Goal: Check status: Check status

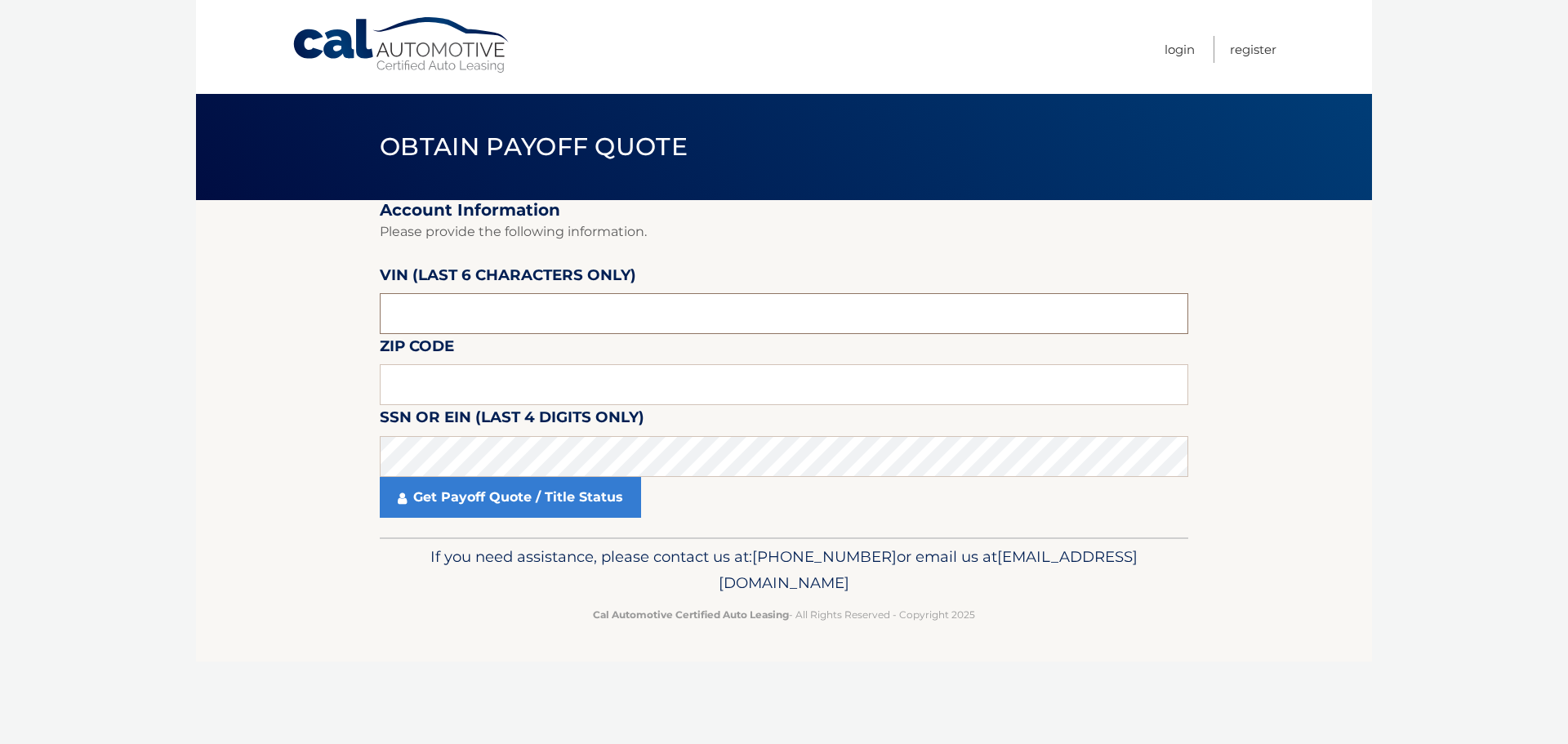
click at [416, 311] on input "text" at bounding box center [784, 313] width 809 height 41
paste input "175311"
type input "175311"
click at [408, 382] on input "text" at bounding box center [784, 384] width 809 height 41
click at [392, 376] on input "text" at bounding box center [784, 384] width 809 height 41
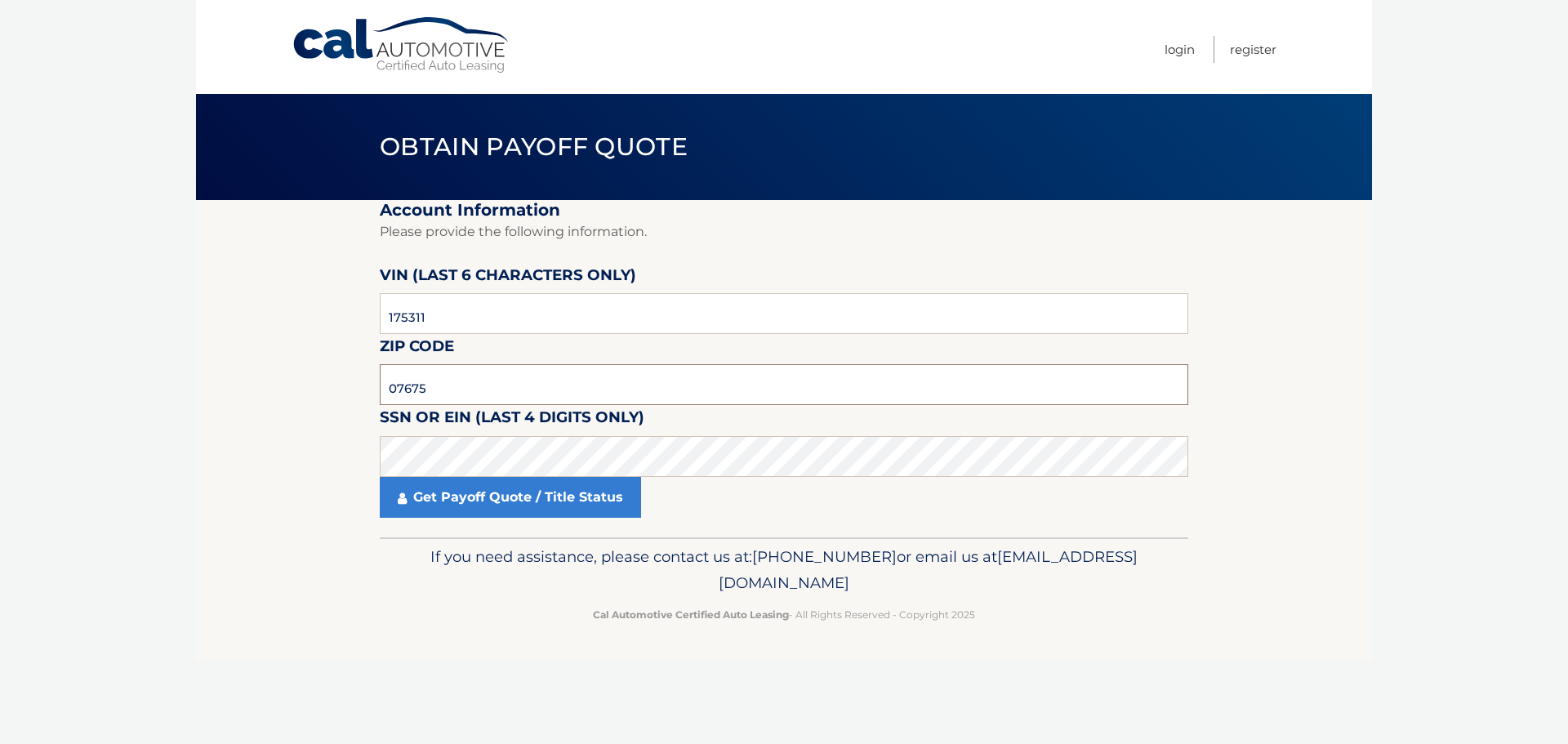
type input "07675"
click button "For Originating Dealer" at bounding box center [0, 0] width 0 height 0
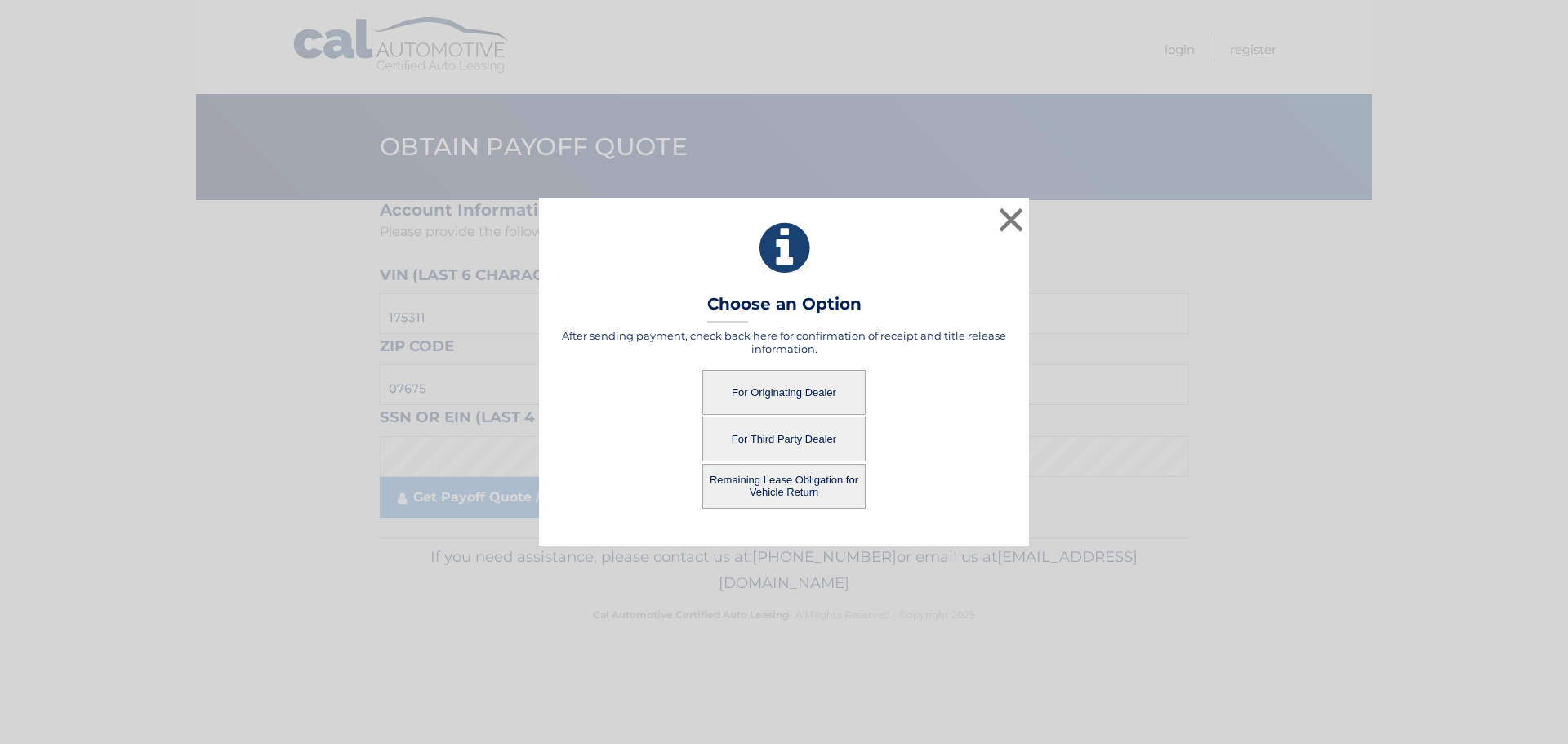
click at [804, 480] on button "Remaining Lease Obligation for Vehicle Return" at bounding box center [784, 486] width 163 height 45
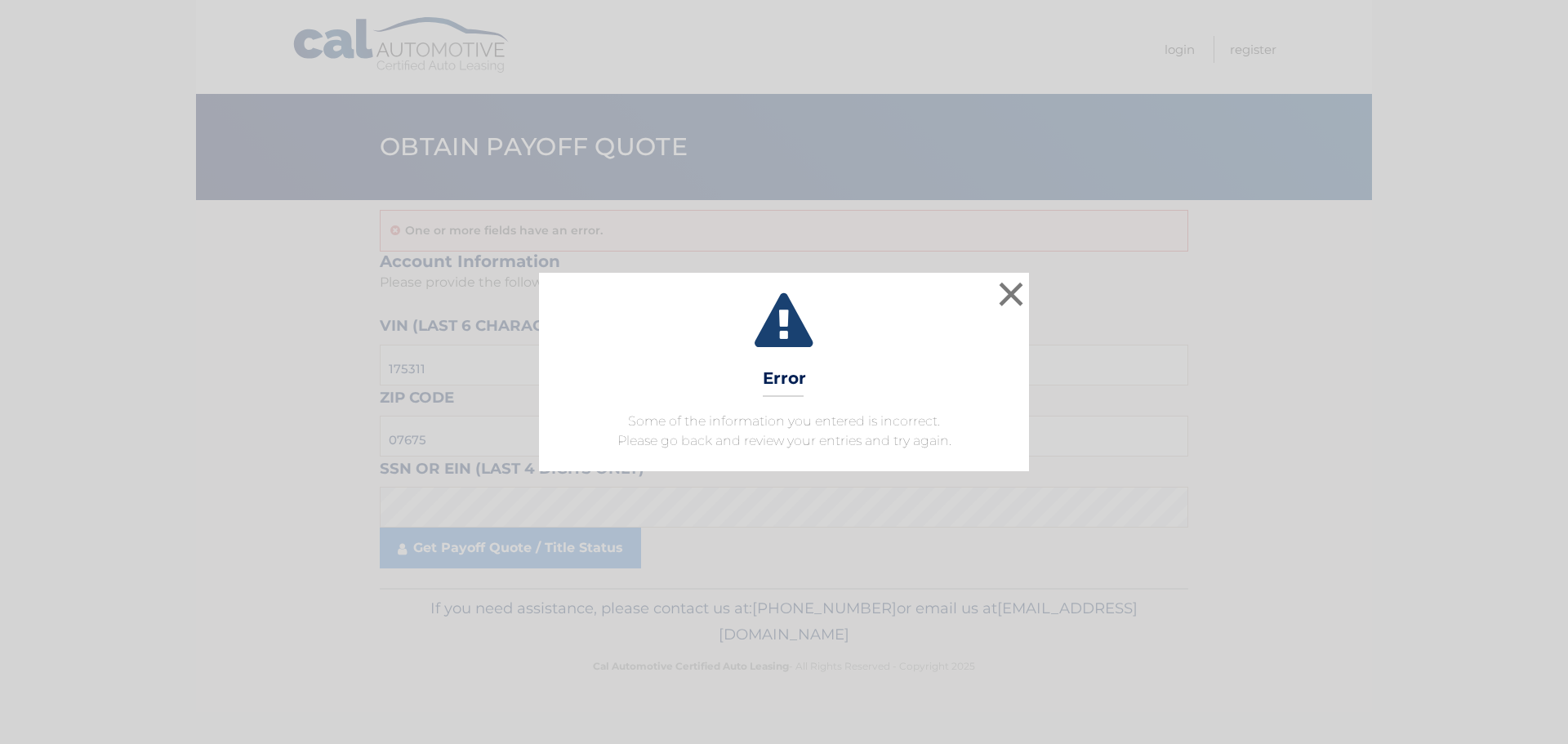
click at [1098, 269] on div "× Error Some of the information you entered is incorrect. Please go back and re…" at bounding box center [784, 372] width 1568 height 744
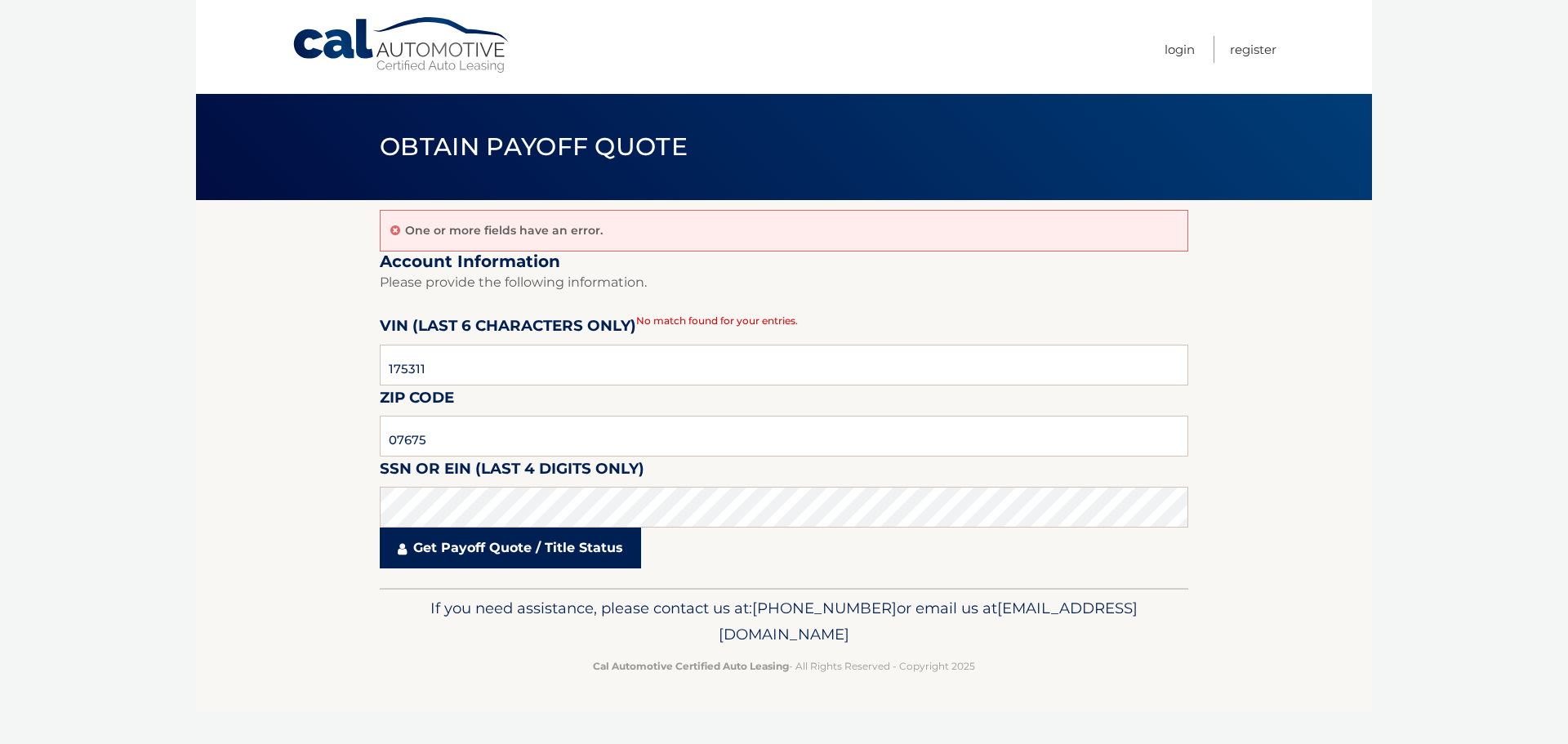
click at [495, 546] on link "Get Payoff Quote / Title Status" at bounding box center [510, 547] width 261 height 41
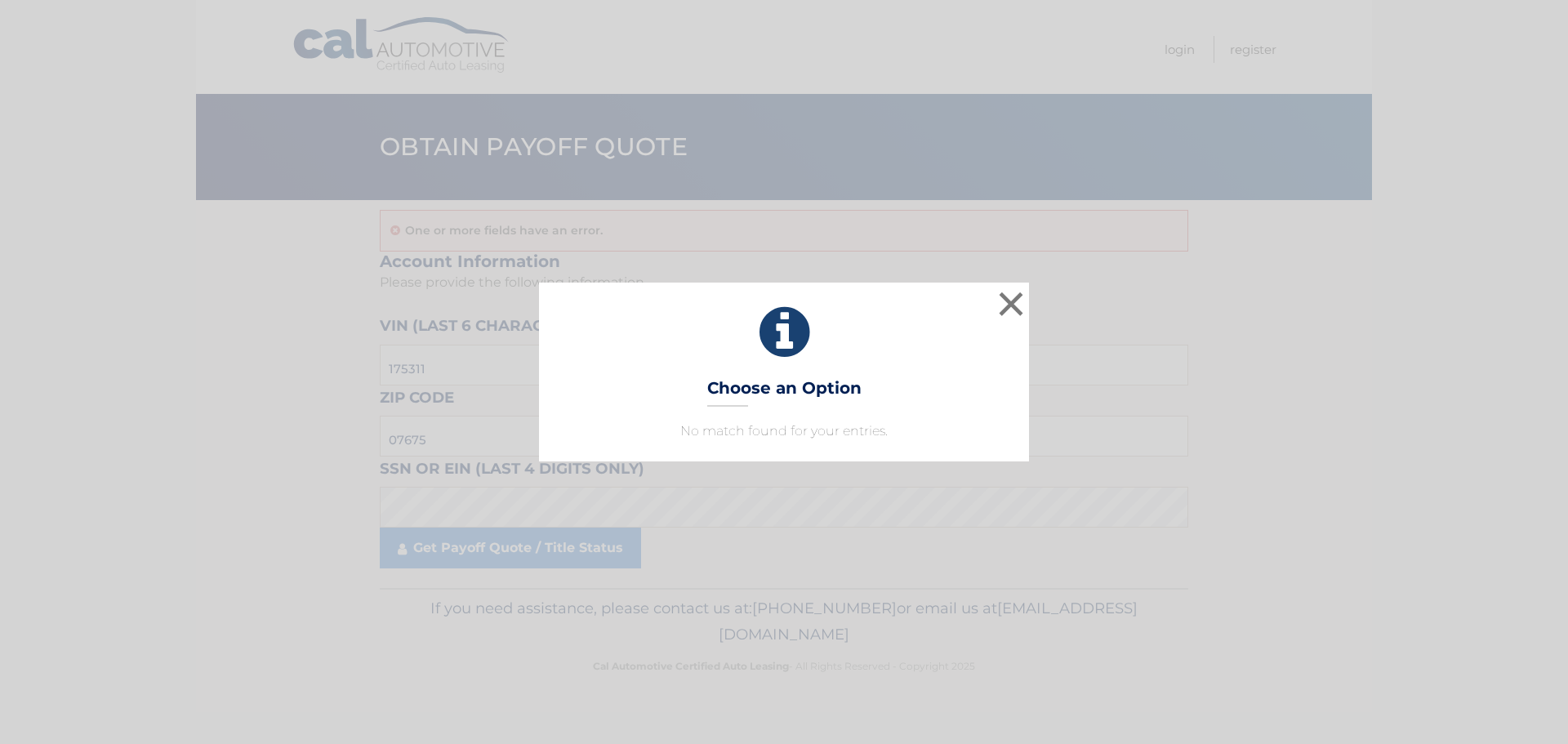
click at [799, 409] on div "× Choose an Option No match found for your entries. This is what you see on sec…" at bounding box center [784, 371] width 490 height 178
click at [1019, 299] on button "×" at bounding box center [1011, 303] width 32 height 32
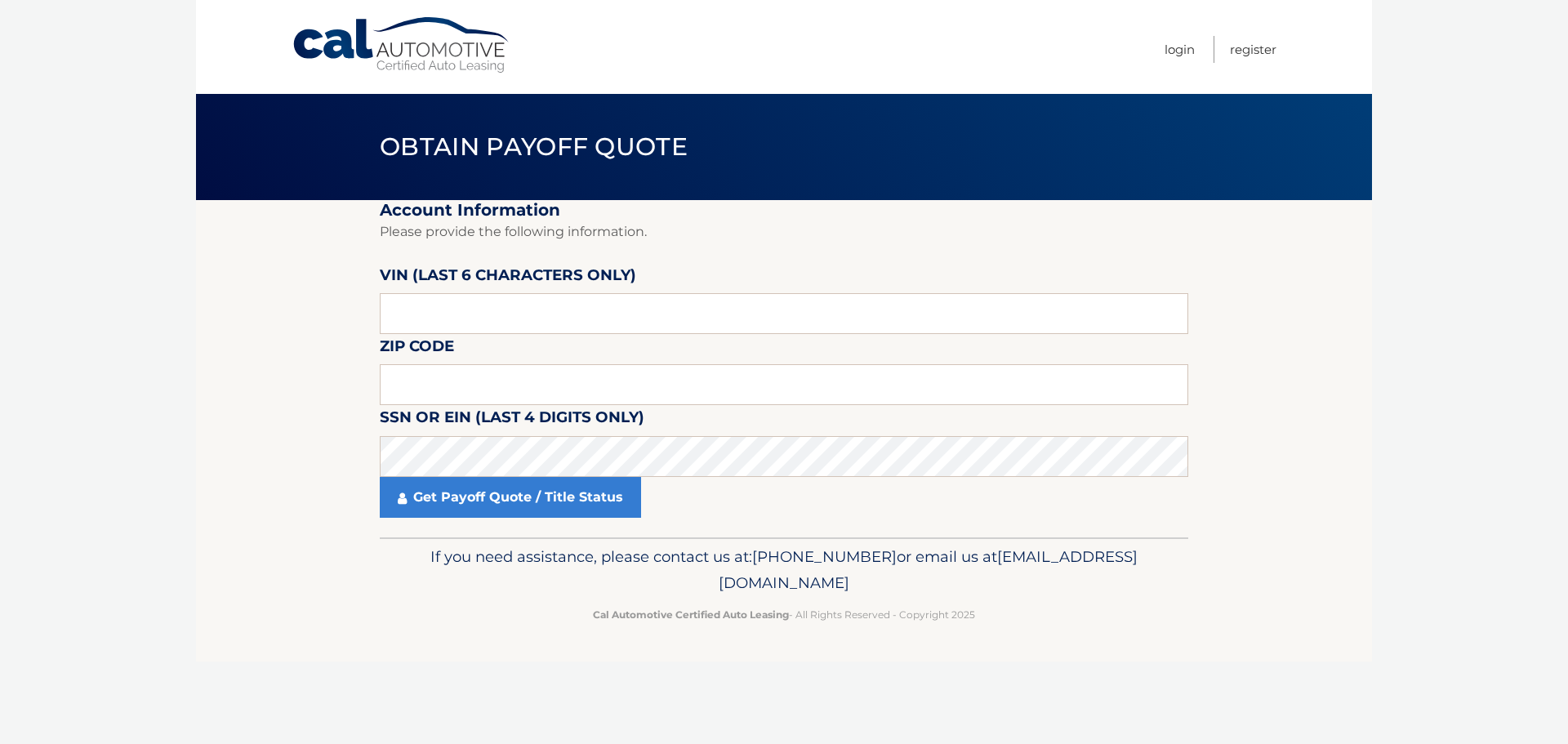
click at [377, 286] on section "Account Information Please provide the following information. VIN (last 6 chara…" at bounding box center [783, 369] width 1176 height 337
click at [415, 320] on input "text" at bounding box center [784, 313] width 809 height 41
paste input "175311"
type input "175311"
click at [405, 383] on input "text" at bounding box center [784, 384] width 809 height 41
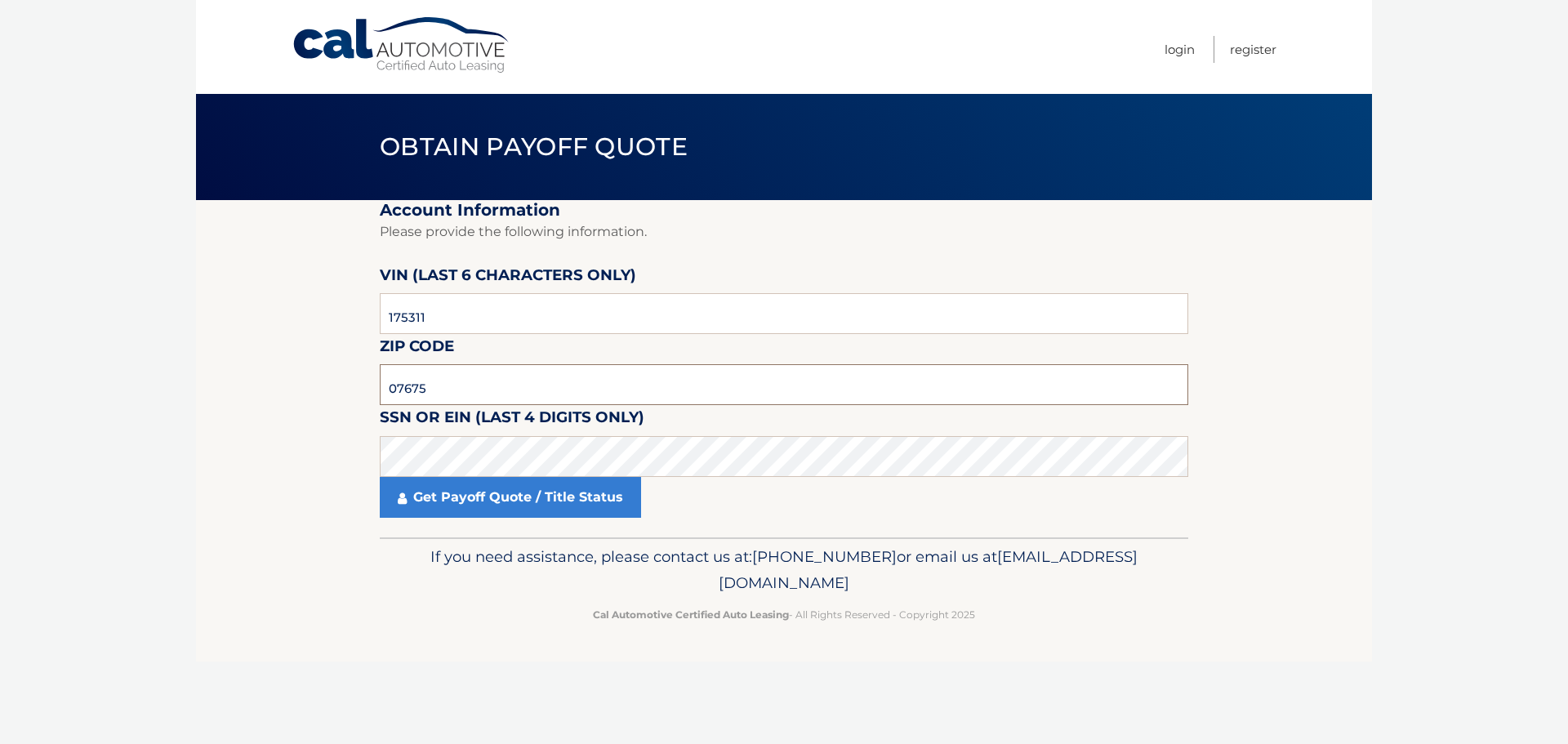
click at [437, 374] on input "07675" at bounding box center [784, 384] width 809 height 41
type input "07647"
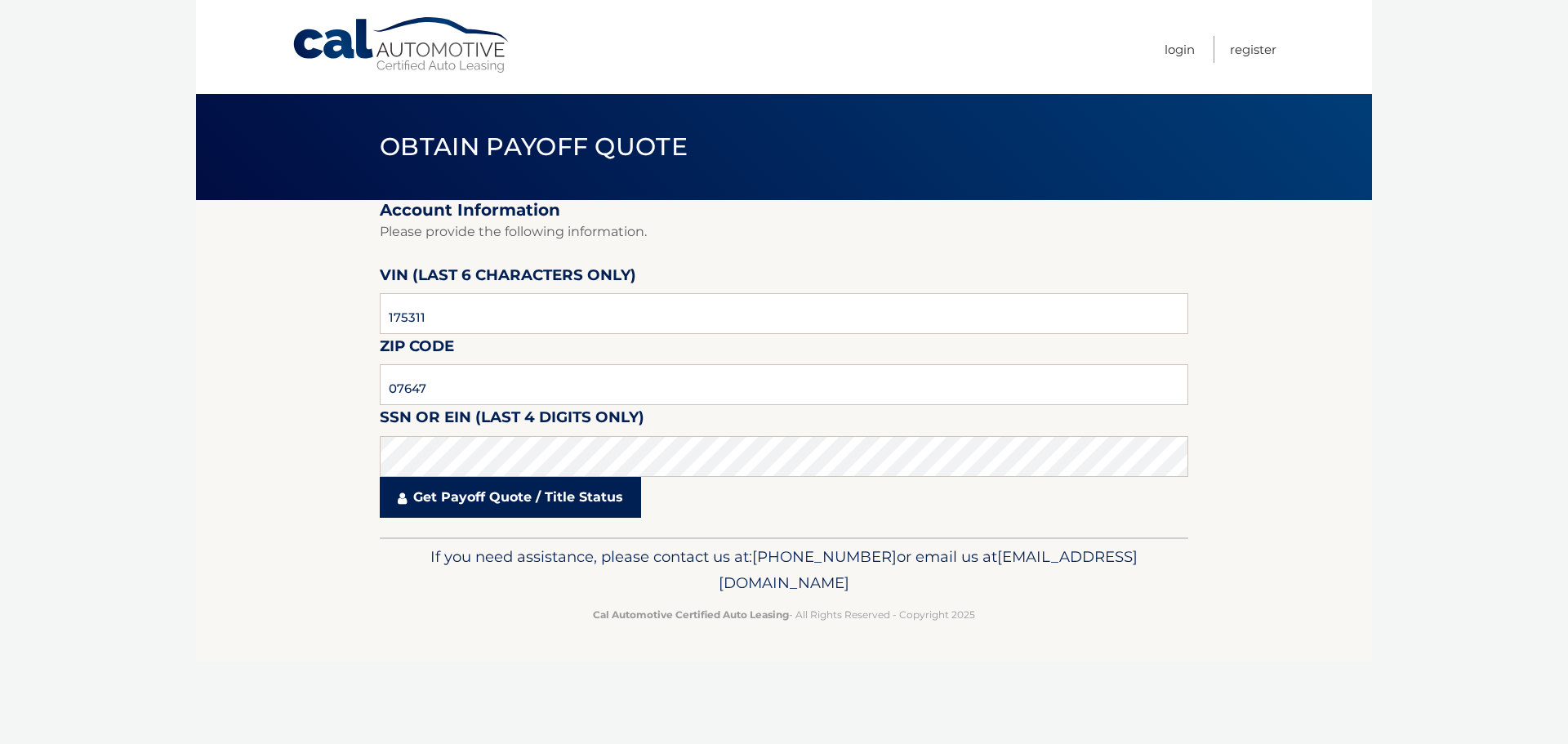
click at [413, 491] on link "Get Payoff Quote / Title Status" at bounding box center [510, 497] width 261 height 41
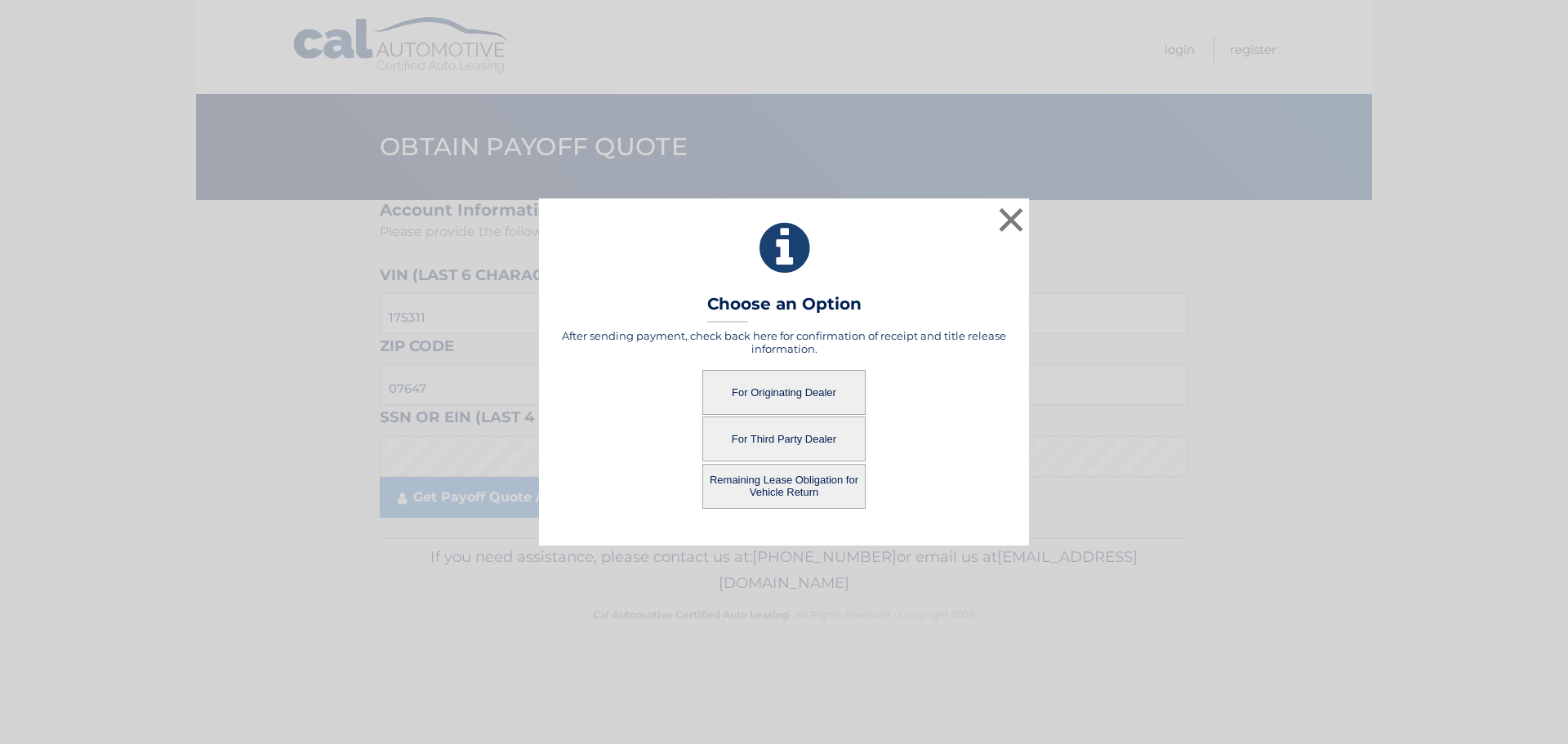
click at [790, 489] on button "Remaining Lease Obligation for Vehicle Return" at bounding box center [784, 486] width 163 height 45
click at [803, 488] on button "Remaining Lease Obligation for Vehicle Return" at bounding box center [784, 486] width 163 height 45
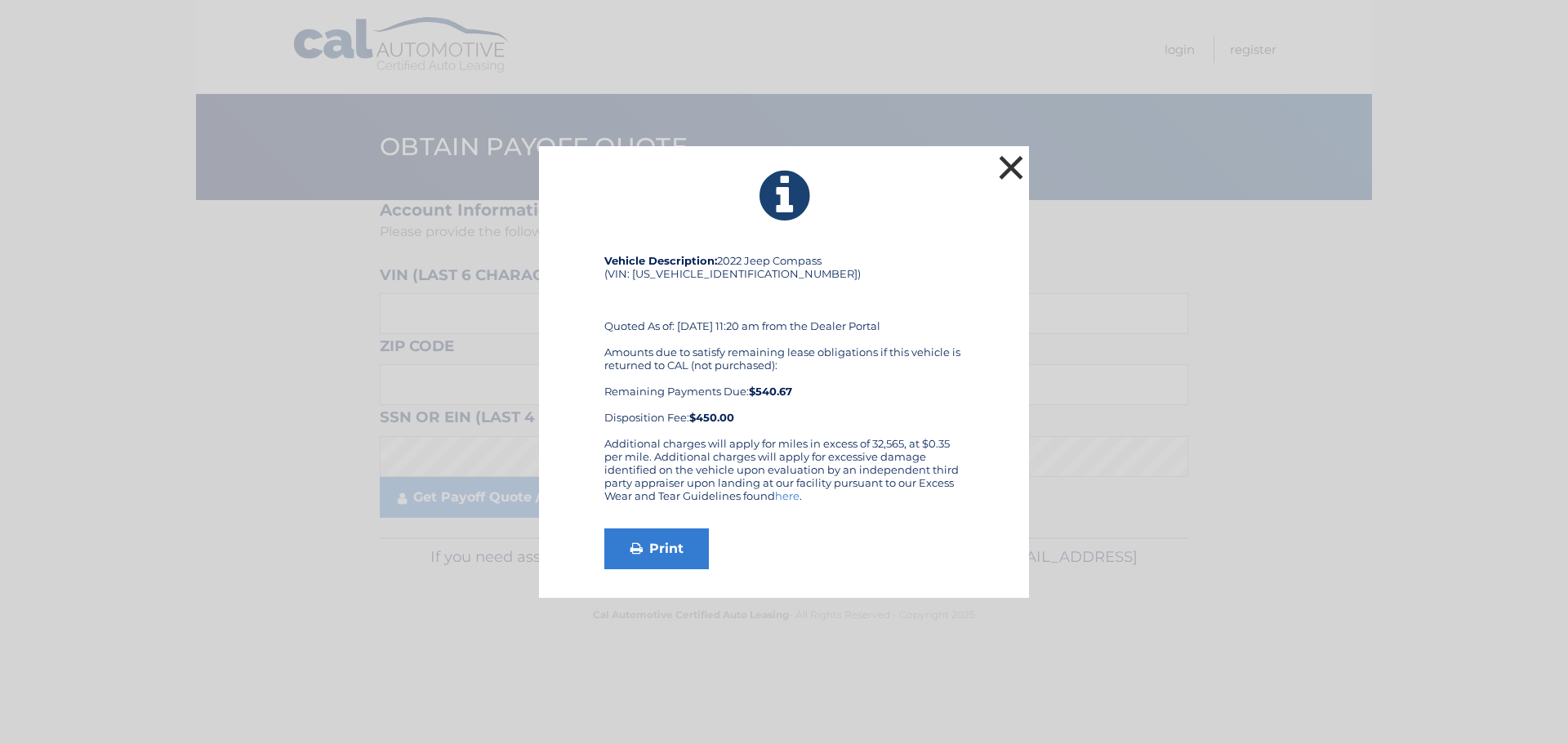
click at [1016, 162] on button "×" at bounding box center [1011, 167] width 32 height 32
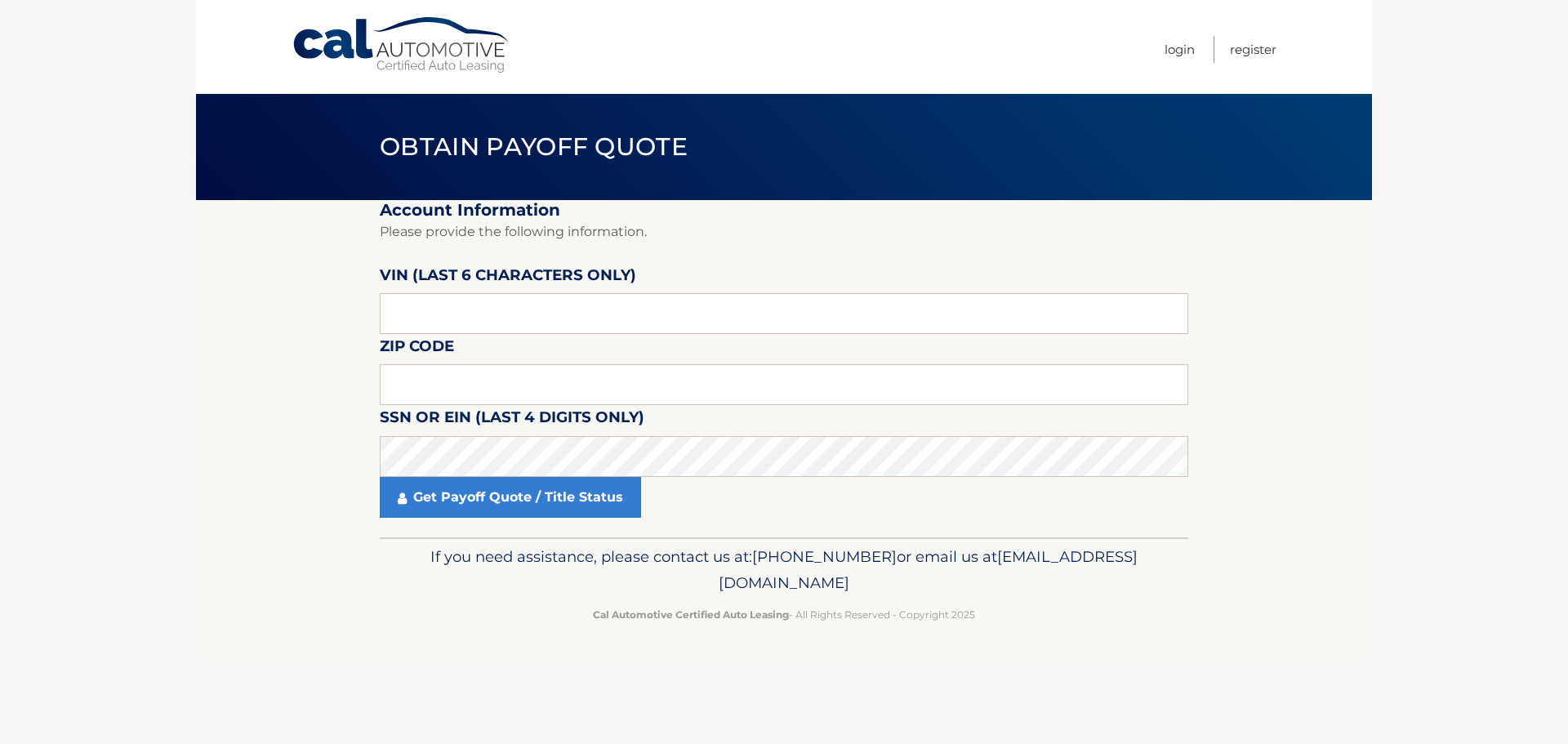
click at [431, 282] on label "VIN (last 6 characters only)" at bounding box center [508, 278] width 257 height 30
click at [413, 297] on input "text" at bounding box center [784, 313] width 809 height 41
paste input "175311"
type input "175311"
click at [393, 380] on input "text" at bounding box center [784, 384] width 809 height 41
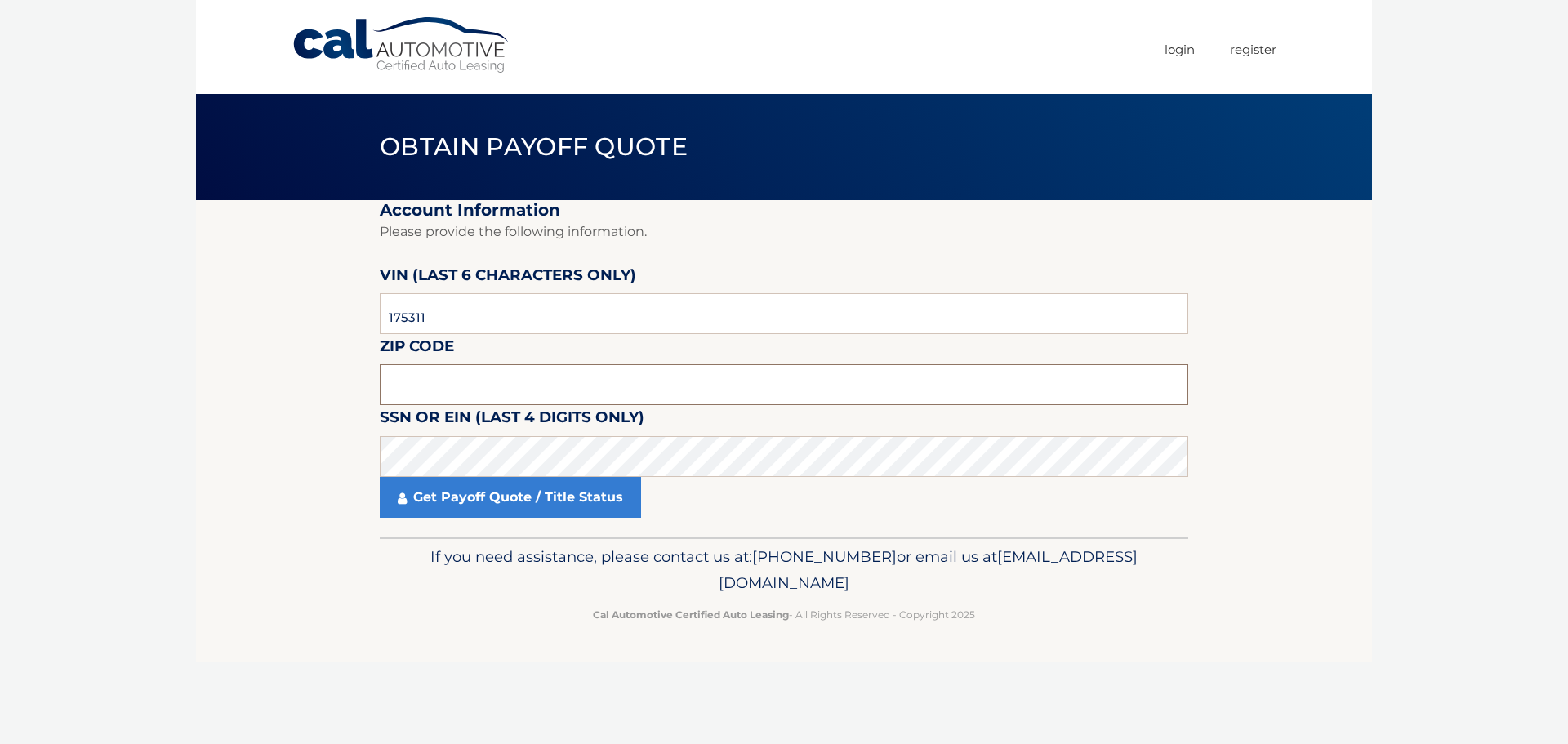
click at [393, 370] on input "text" at bounding box center [784, 384] width 809 height 41
type input "07647"
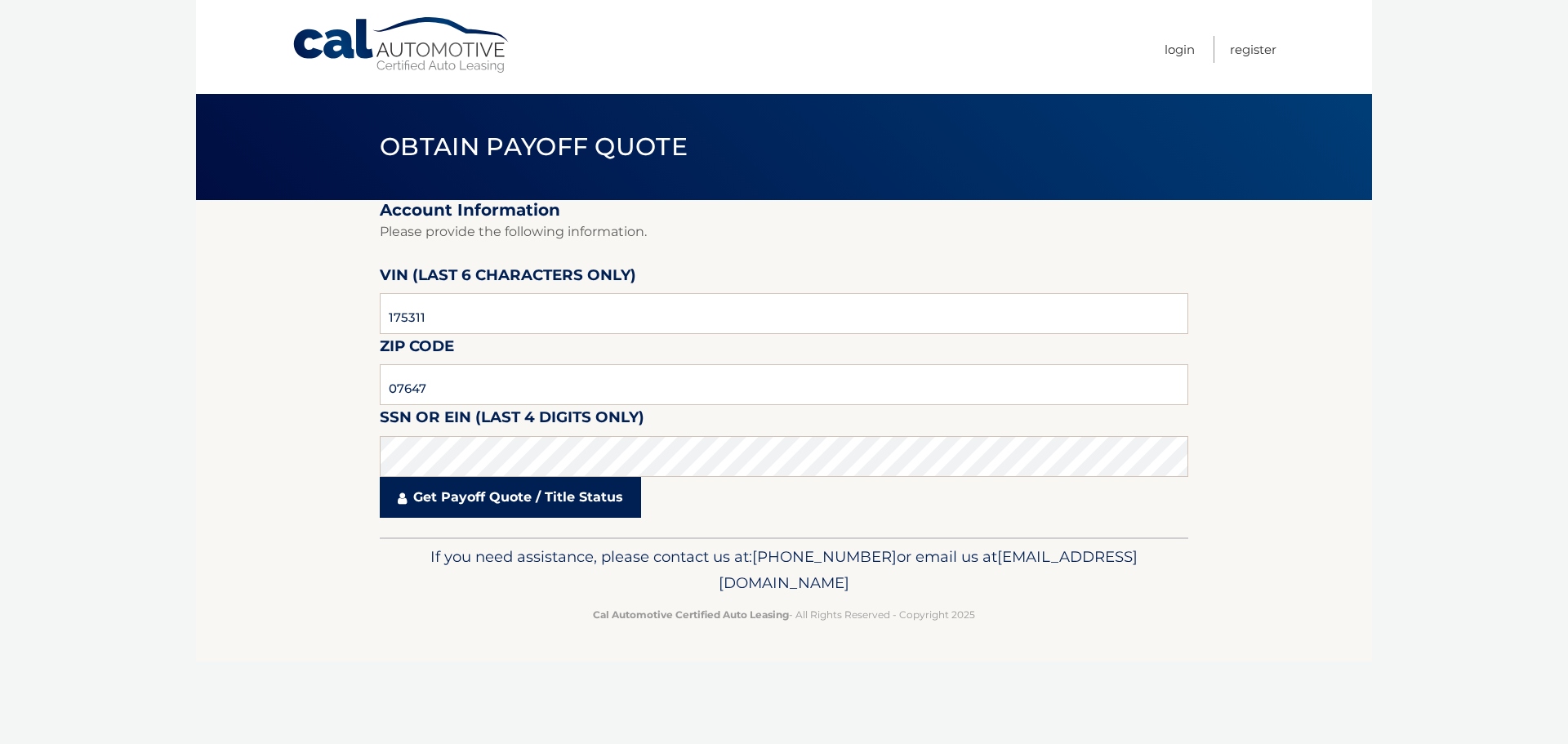
click at [452, 517] on link "Get Payoff Quote / Title Status" at bounding box center [510, 497] width 261 height 41
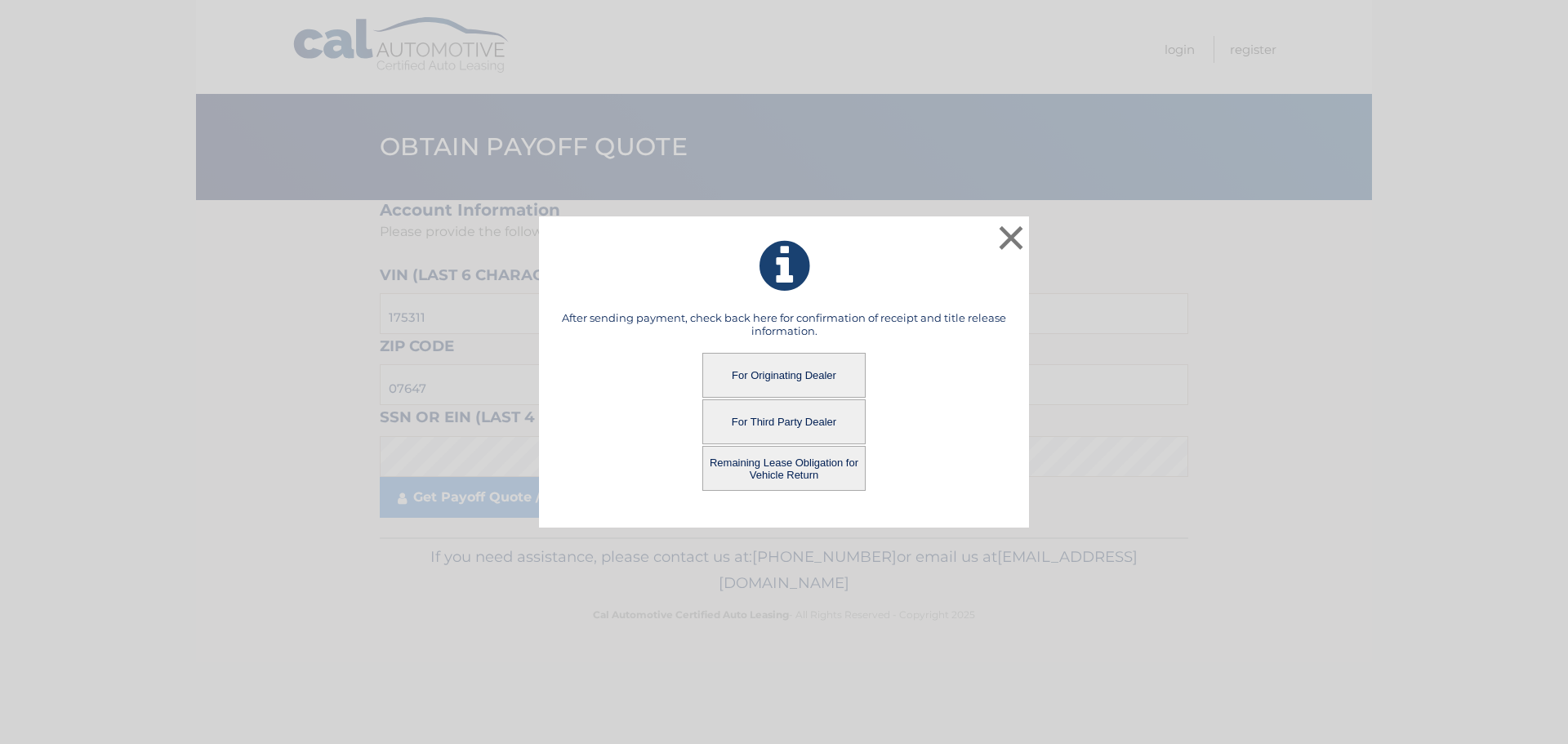
click at [751, 359] on button "For Originating Dealer" at bounding box center [784, 374] width 163 height 45
click at [786, 385] on button "For Originating Dealer" at bounding box center [784, 374] width 163 height 45
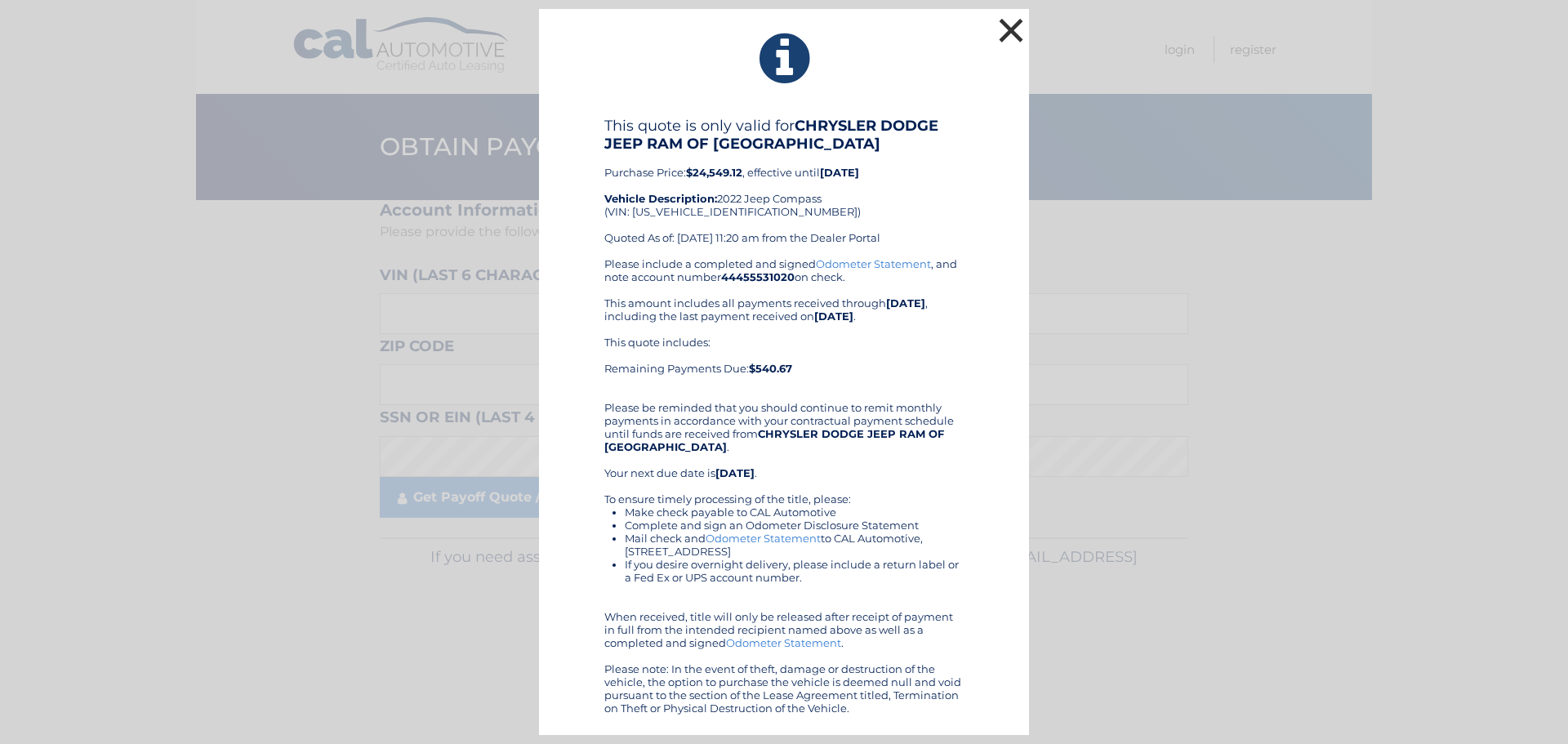
click at [1002, 25] on button "×" at bounding box center [1011, 30] width 32 height 32
